Goal: Transaction & Acquisition: Purchase product/service

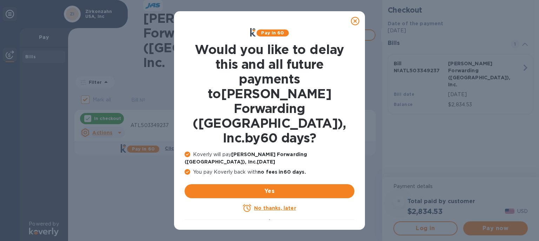
click at [356, 21] on icon at bounding box center [355, 21] width 8 height 8
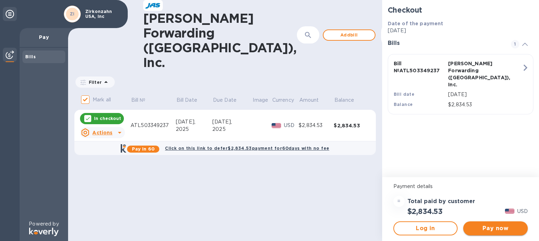
click at [495, 227] on span "Pay now" at bounding box center [495, 228] width 53 height 8
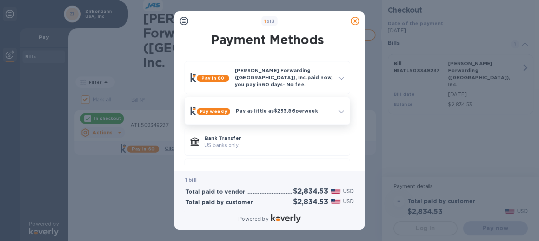
scroll to position [22, 0]
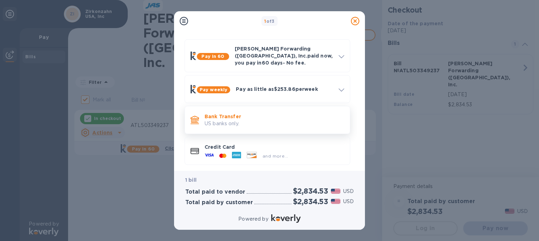
click at [239, 114] on p "Bank Transfer" at bounding box center [275, 116] width 140 height 7
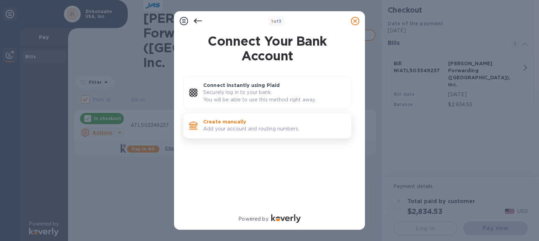
click at [243, 129] on p "Add your account and routing numbers." at bounding box center [274, 128] width 143 height 7
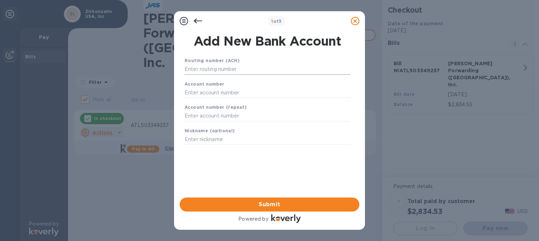
click at [207, 70] on input "text" at bounding box center [268, 69] width 166 height 11
click at [193, 71] on input "text" at bounding box center [268, 69] width 166 height 11
click at [197, 70] on input "text" at bounding box center [268, 69] width 166 height 11
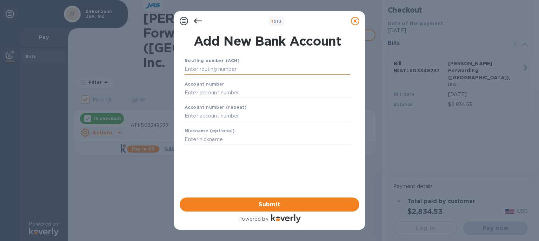
paste input "061000052"
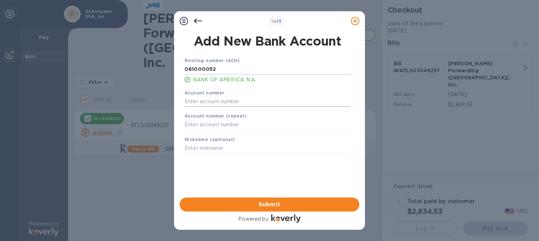
type input "061000052"
click at [200, 105] on input "text" at bounding box center [268, 101] width 166 height 11
click at [201, 100] on input "text" at bounding box center [268, 101] width 166 height 11
paste input "3340 1721 0436"
click at [199, 100] on input "3340 1721 0436" at bounding box center [268, 101] width 166 height 11
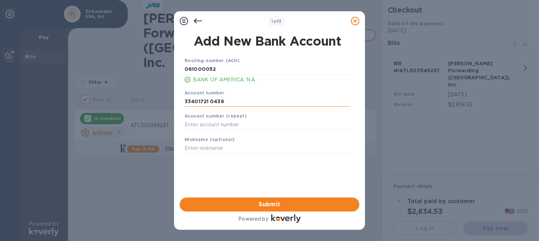
click at [210, 102] on input "33401721 0436" at bounding box center [268, 101] width 166 height 11
type input "334017210436"
click at [212, 127] on input "text" at bounding box center [268, 125] width 166 height 11
paste input "3340 1721 0436"
click at [199, 124] on input "3340 1721 0436" at bounding box center [268, 125] width 166 height 11
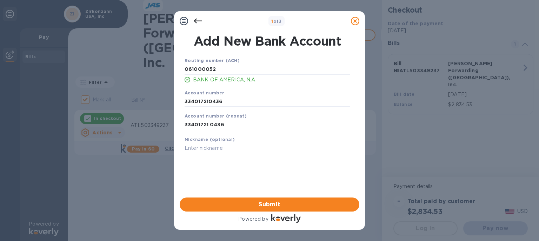
click at [209, 125] on input "33401721 0436" at bounding box center [268, 125] width 166 height 11
type input "334017210436"
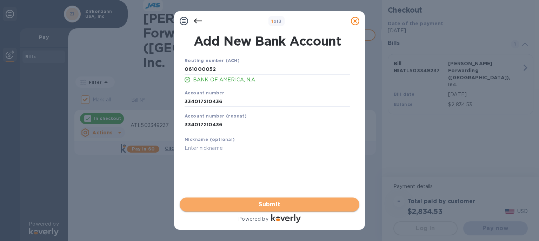
click at [276, 203] on span "Submit" at bounding box center [269, 204] width 169 height 8
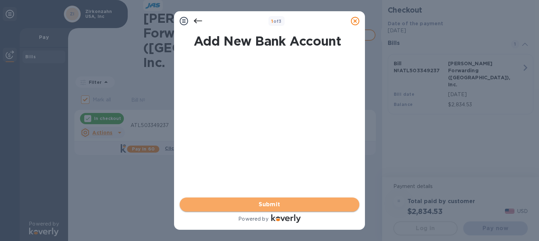
click at [258, 207] on span "Submit" at bounding box center [269, 204] width 169 height 8
